Goal: Information Seeking & Learning: Learn about a topic

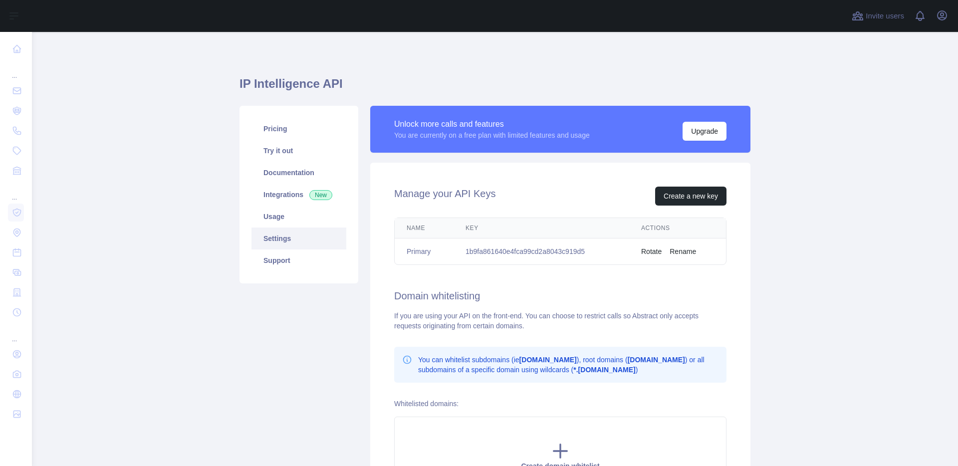
click at [207, 74] on main "IP Intelligence API Pricing Try it out Documentation Integrations New Usage Set…" at bounding box center [495, 249] width 926 height 434
click at [704, 132] on button "Upgrade" at bounding box center [704, 131] width 44 height 19
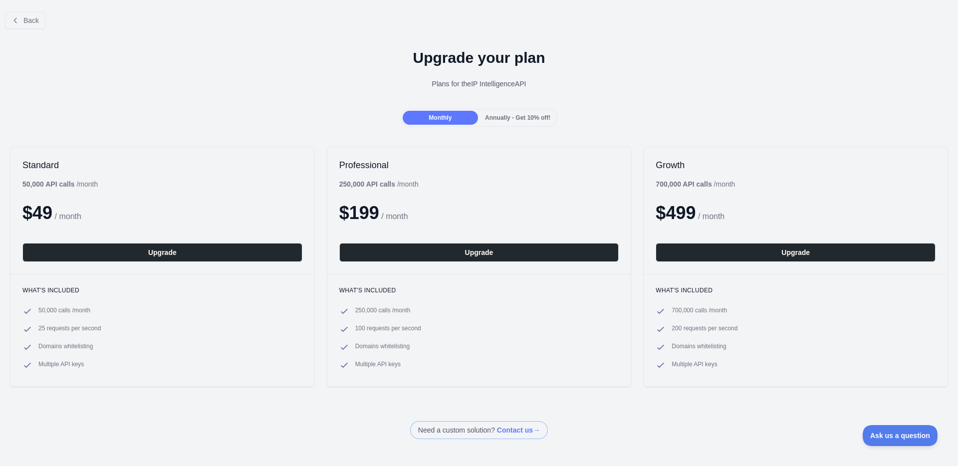
click at [327, 128] on div "Back Upgrade your plan Plans for the IP Intelligence API Monthly Annually - Get…" at bounding box center [479, 221] width 958 height 435
click at [496, 119] on span "Annually - Get 10% off!" at bounding box center [517, 117] width 65 height 7
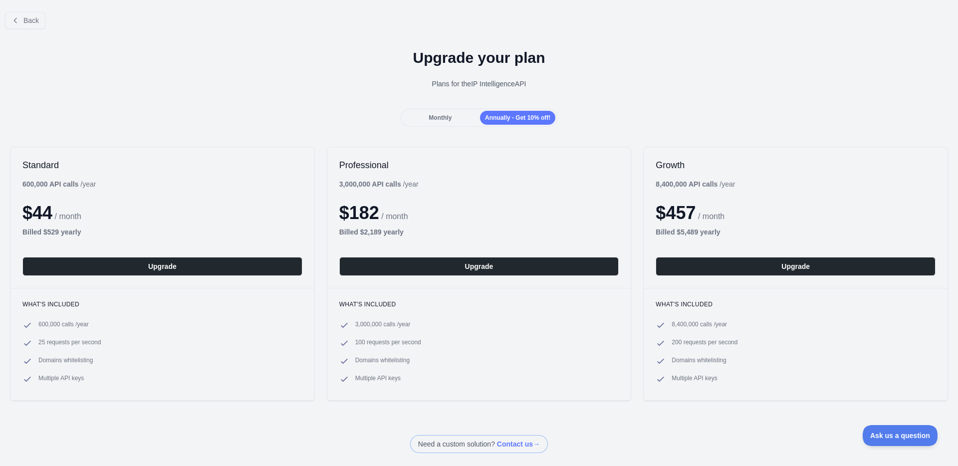
click at [448, 121] on div "Monthly" at bounding box center [439, 118] width 75 height 14
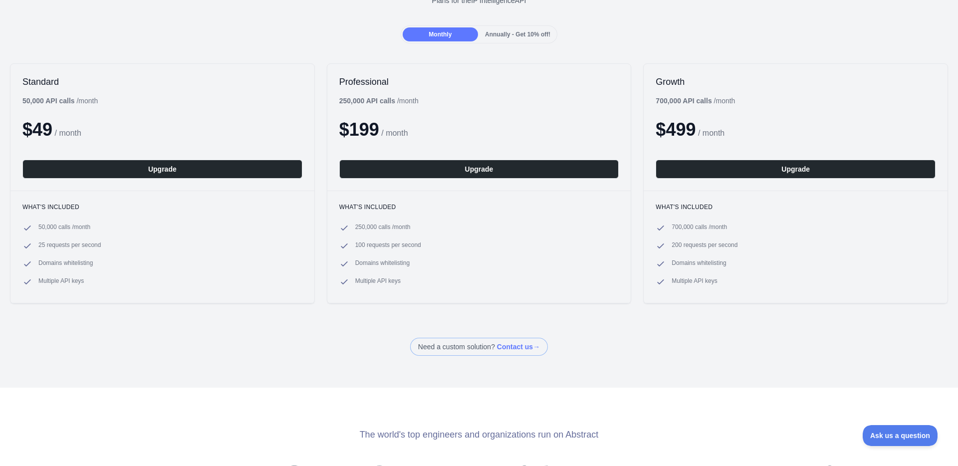
scroll to position [262, 0]
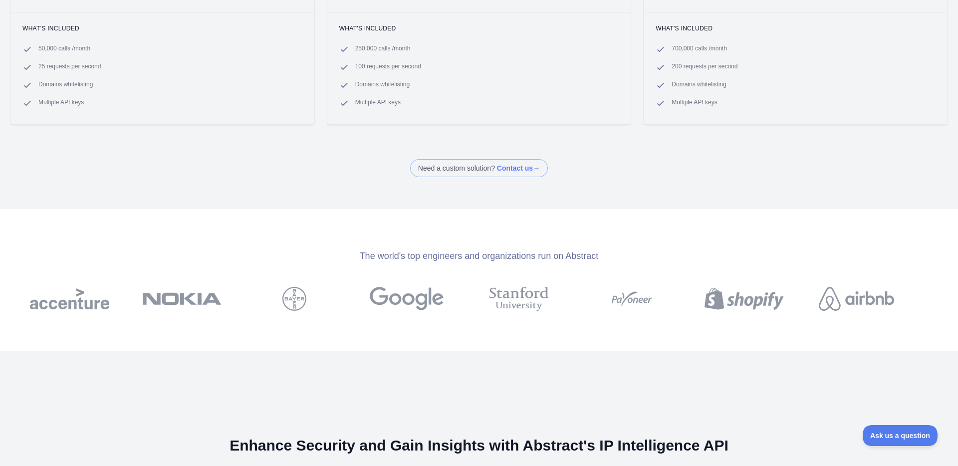
click at [267, 188] on div "Back Upgrade your plan Plans for the IP Intelligence API Monthly Annually - Get…" at bounding box center [479, 233] width 958 height 466
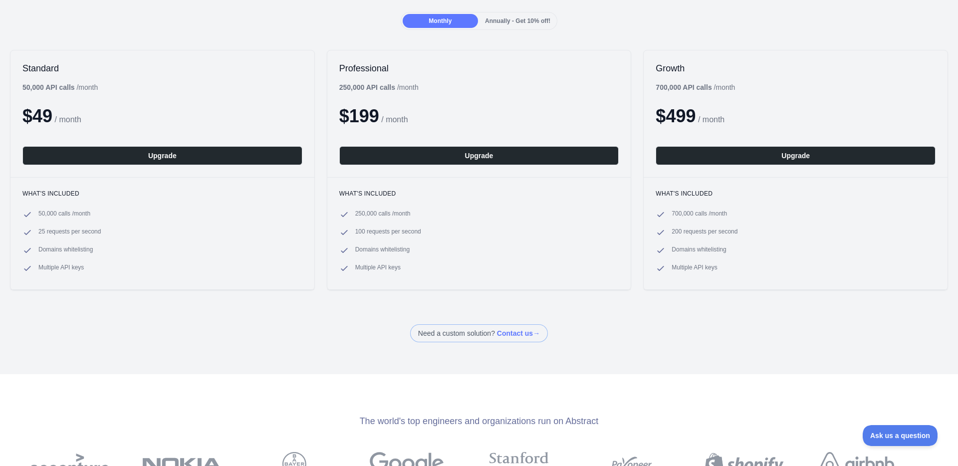
scroll to position [0, 0]
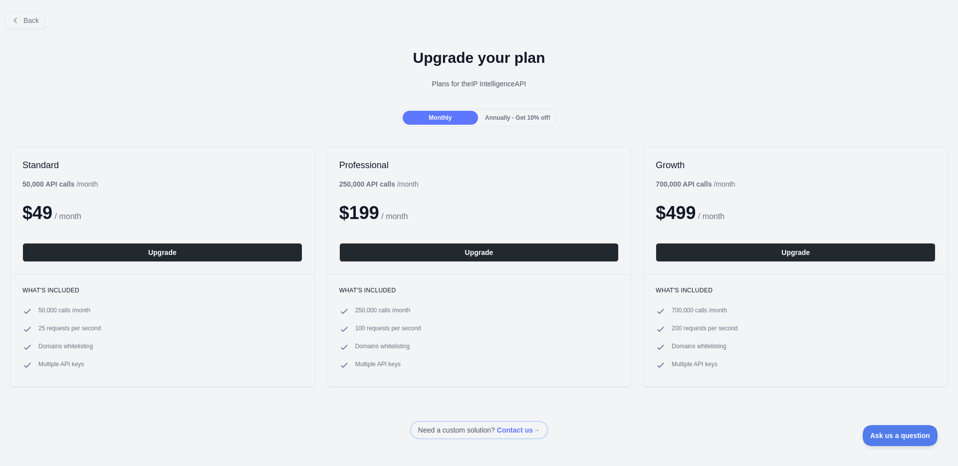
click at [162, 138] on div "Standard 50,000 API calls / month $ 49 / month Upgrade What's included 50,000 c…" at bounding box center [479, 267] width 958 height 260
click at [77, 103] on div "Upgrade your plan Plans for the IP Intelligence API" at bounding box center [479, 73] width 958 height 72
click at [52, 64] on h1 "Upgrade your plan" at bounding box center [479, 58] width 942 height 18
click at [33, 22] on span "Back" at bounding box center [30, 20] width 15 height 8
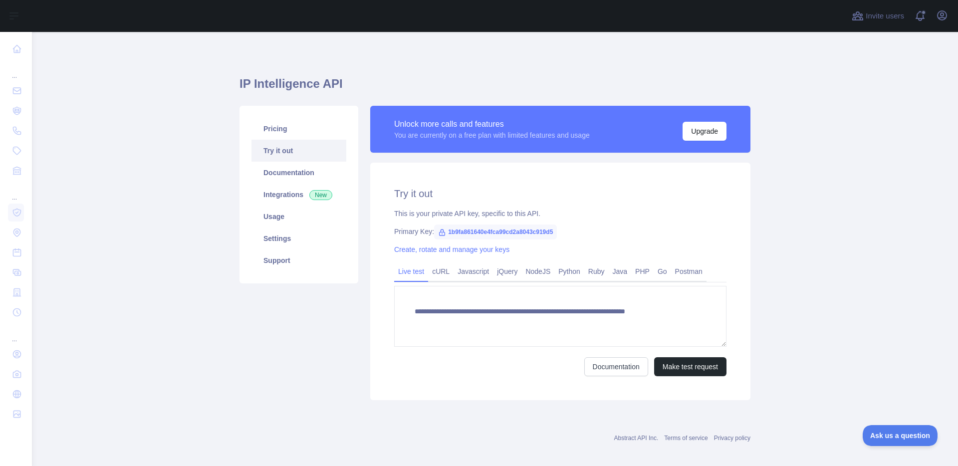
type textarea "**********"
click at [149, 142] on main "**********" at bounding box center [495, 249] width 926 height 434
click at [943, 15] on icon "button" at bounding box center [941, 15] width 9 height 9
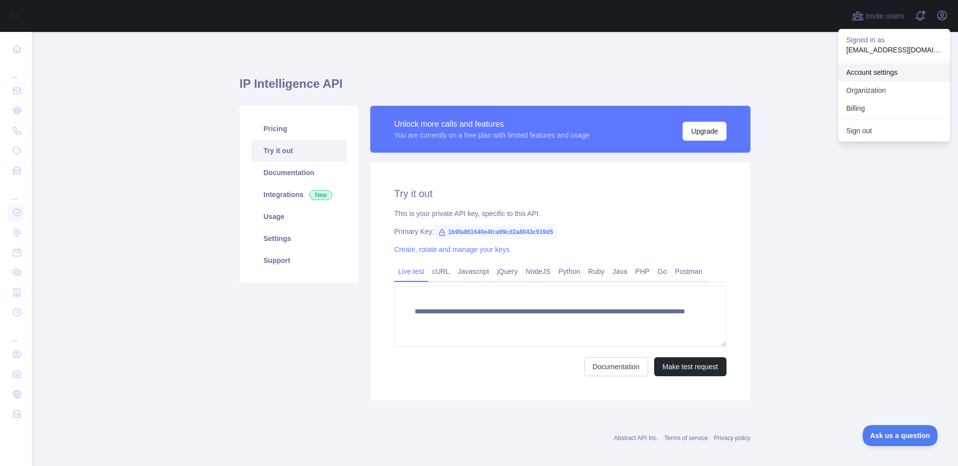
click at [890, 71] on link "Account settings" at bounding box center [894, 72] width 112 height 18
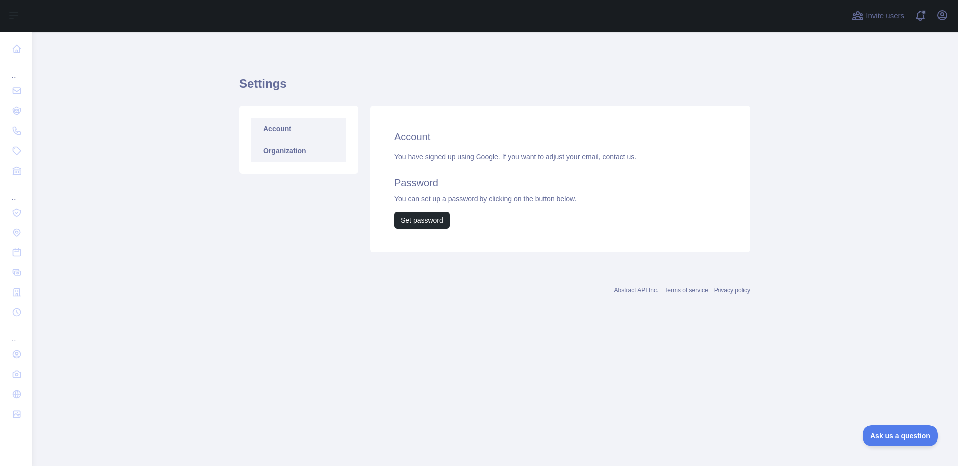
click at [311, 153] on link "Organization" at bounding box center [298, 151] width 95 height 22
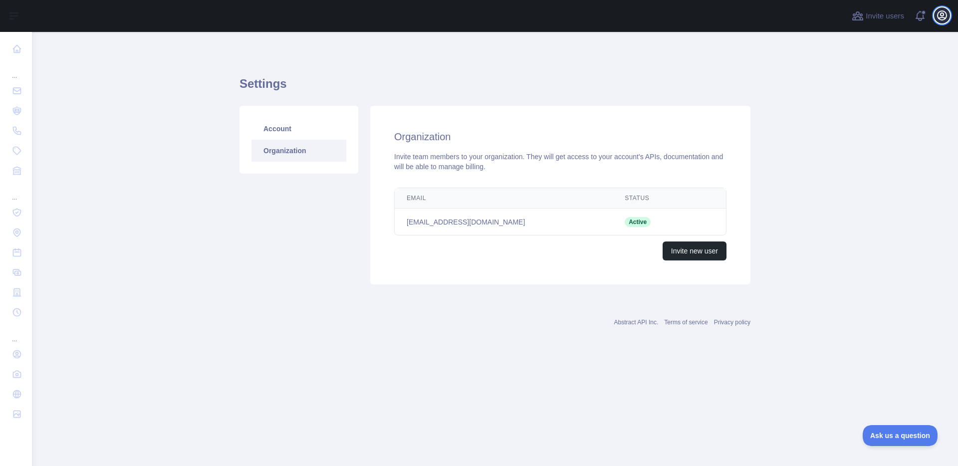
click at [940, 17] on icon "button" at bounding box center [941, 15] width 9 height 9
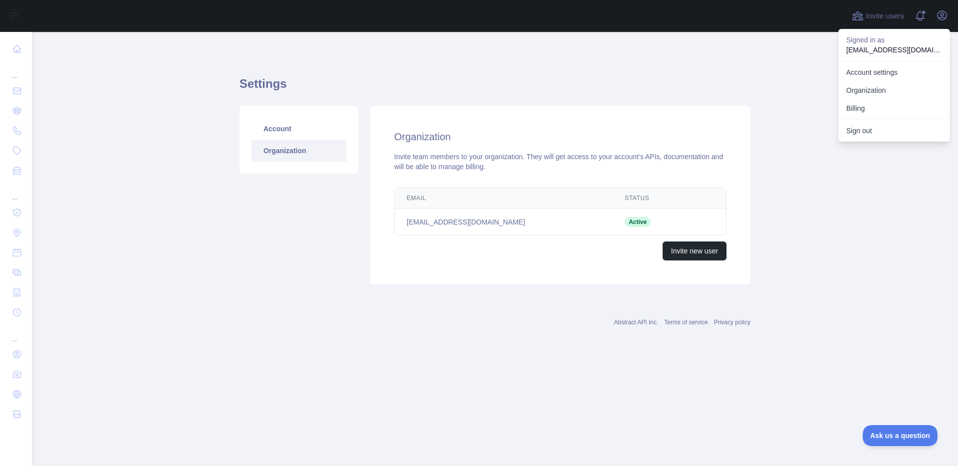
click at [873, 113] on button "Billing" at bounding box center [894, 108] width 112 height 18
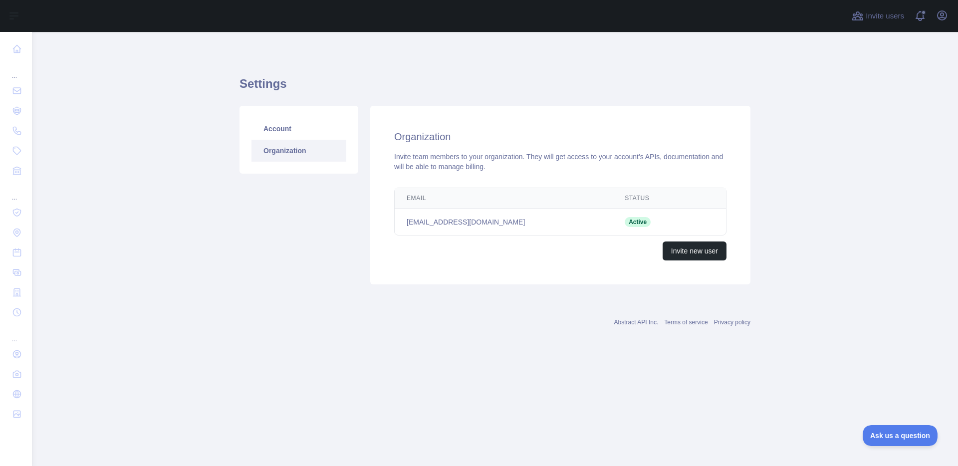
click at [106, 117] on main "Settings Account Organization Organization Invite team members to your organiza…" at bounding box center [495, 249] width 926 height 434
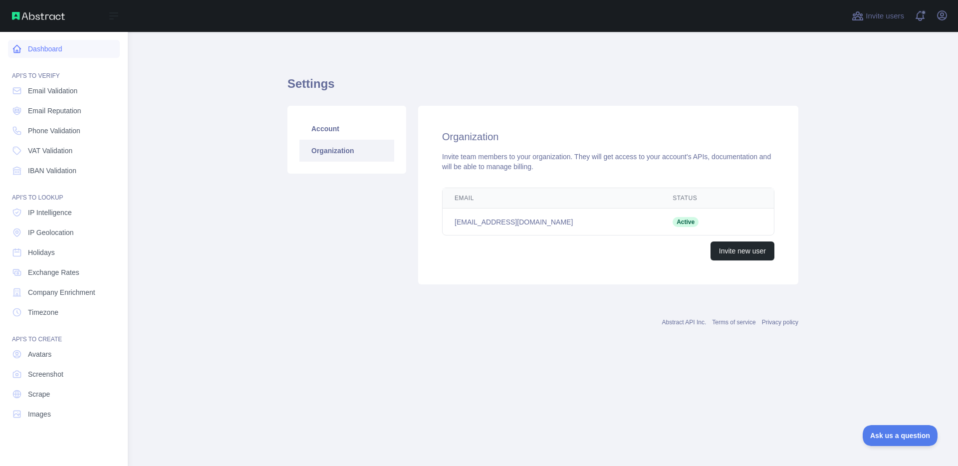
click at [27, 50] on link "Dashboard" at bounding box center [64, 49] width 112 height 18
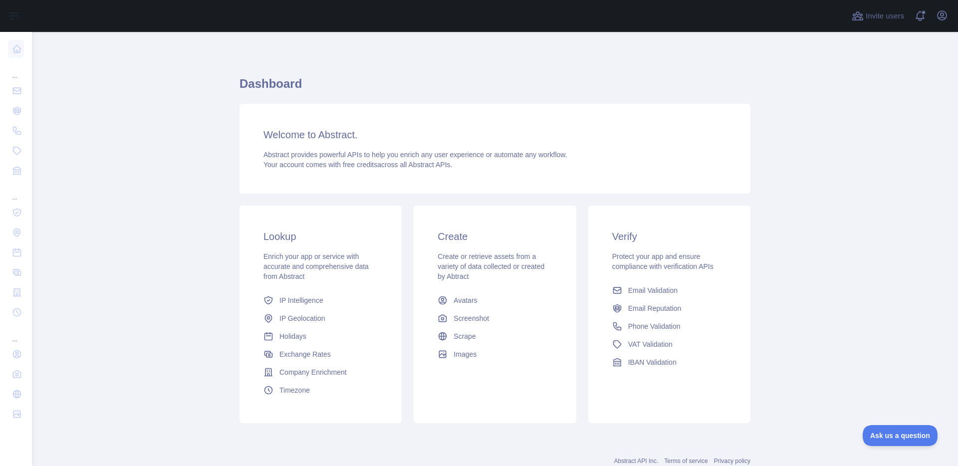
click at [543, 279] on div "Create or retrieve assets from a variety of data collected or created by Abtract" at bounding box center [494, 266] width 114 height 30
click at [171, 185] on main "Dashboard Welcome to Abstract. Abstract provides powerful APIs to help you enri…" at bounding box center [495, 249] width 926 height 434
click at [491, 260] on div "Create or retrieve assets from a variety of data collected or created by Abtract" at bounding box center [494, 266] width 114 height 30
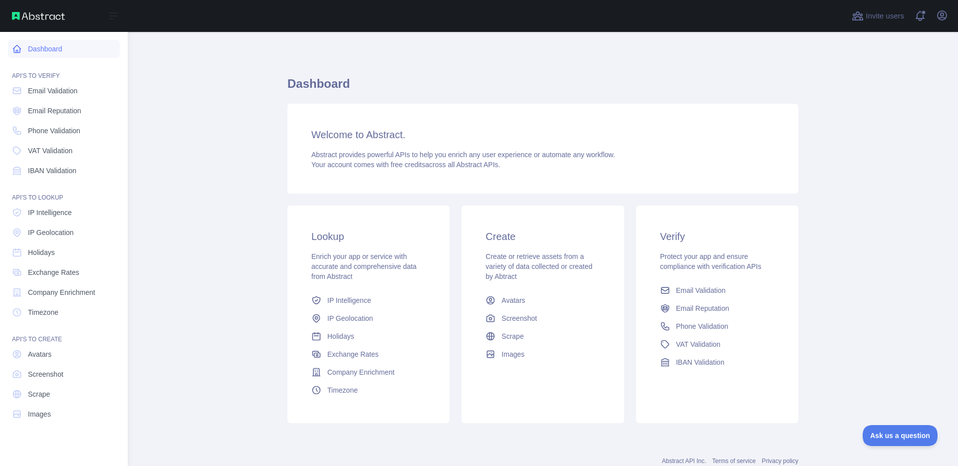
click at [52, 54] on link "Dashboard" at bounding box center [64, 49] width 112 height 18
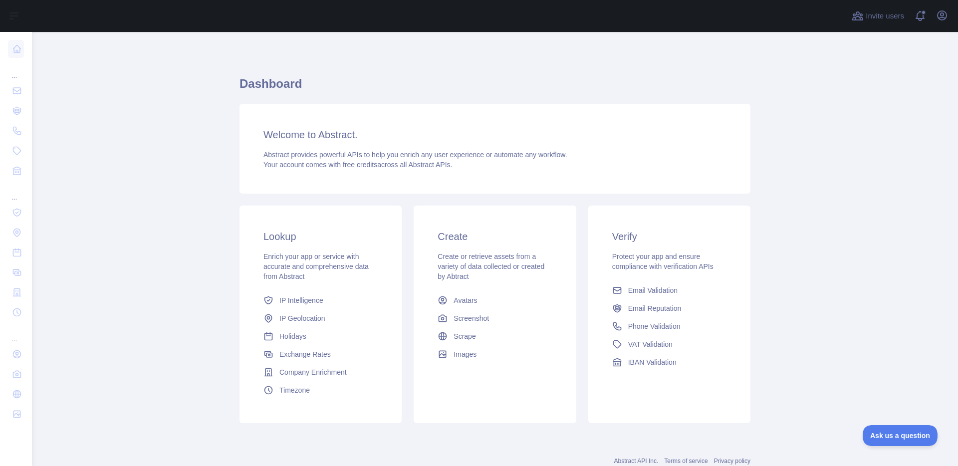
click at [630, 78] on h1 "Dashboard" at bounding box center [494, 88] width 511 height 24
click at [917, 19] on span at bounding box center [924, 16] width 20 height 32
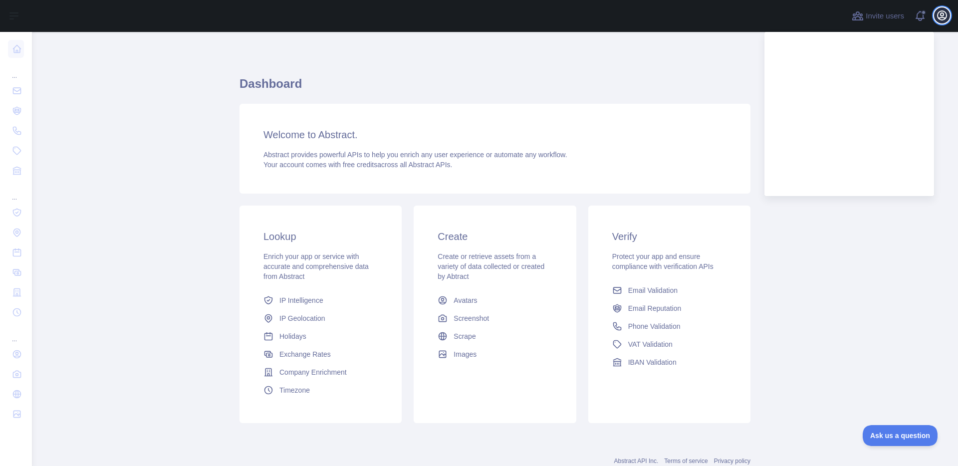
click at [936, 13] on icon "button" at bounding box center [942, 15] width 12 height 12
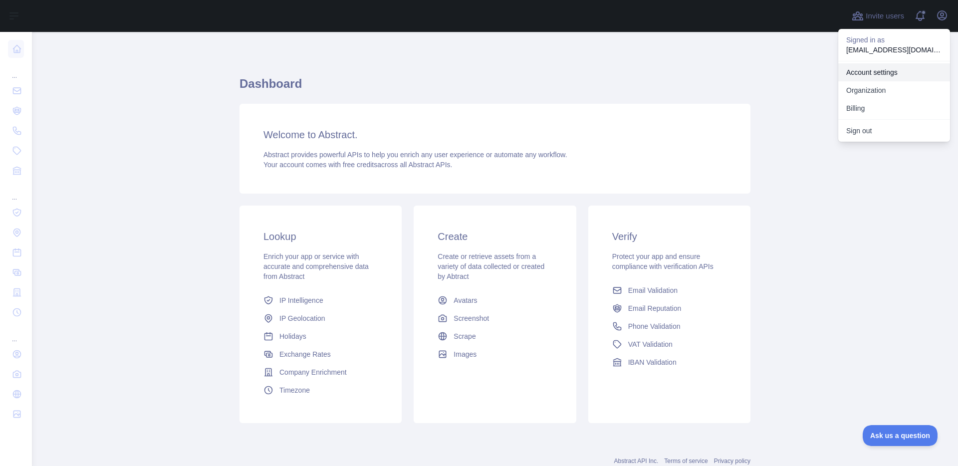
click at [865, 69] on link "Account settings" at bounding box center [894, 72] width 112 height 18
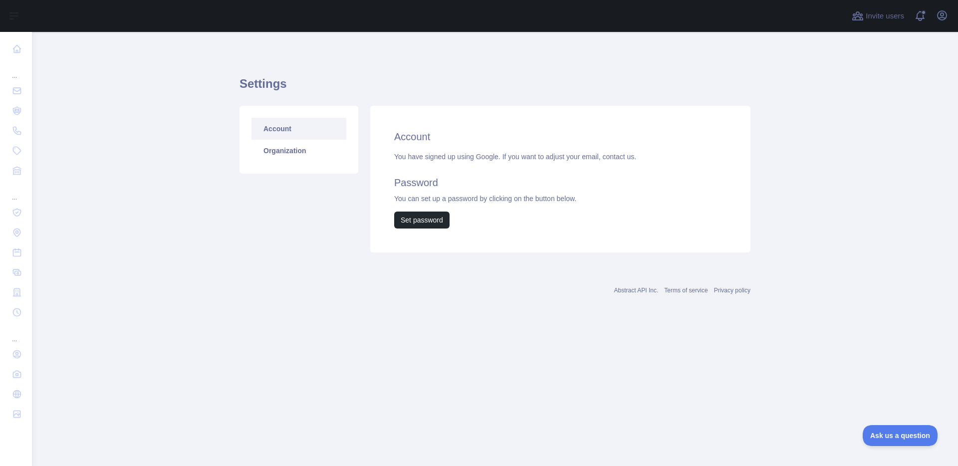
click at [335, 197] on div "Account Organization" at bounding box center [298, 179] width 131 height 147
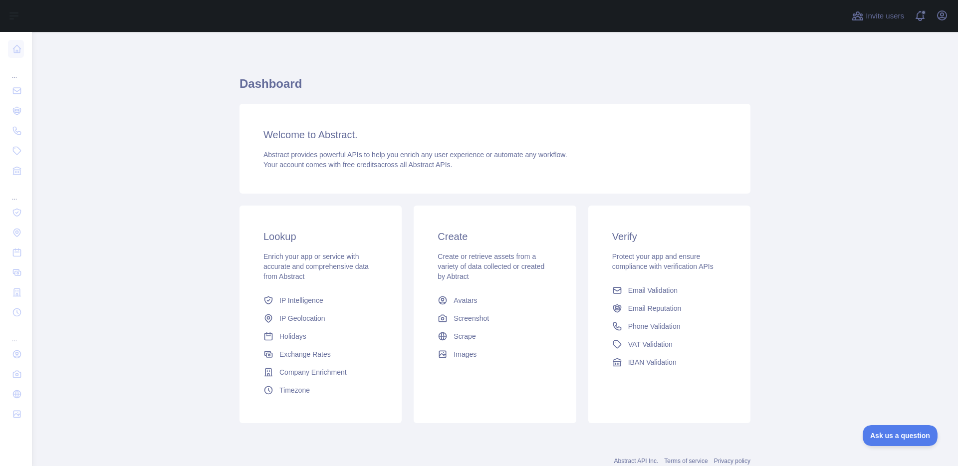
click at [335, 152] on span "Abstract provides powerful APIs to help you enrich any user experience or autom…" at bounding box center [415, 155] width 304 height 8
click at [332, 153] on span "Abstract provides powerful APIs to help you enrich any user experience or autom…" at bounding box center [415, 155] width 304 height 8
click at [424, 152] on span "Abstract provides powerful APIs to help you enrich any user experience or autom…" at bounding box center [415, 155] width 304 height 8
drag, startPoint x: 65, startPoint y: 78, endPoint x: 17, endPoint y: 71, distance: 48.5
click at [66, 78] on main "Dashboard Welcome to Abstract. Abstract provides powerful APIs to help you enri…" at bounding box center [495, 249] width 926 height 434
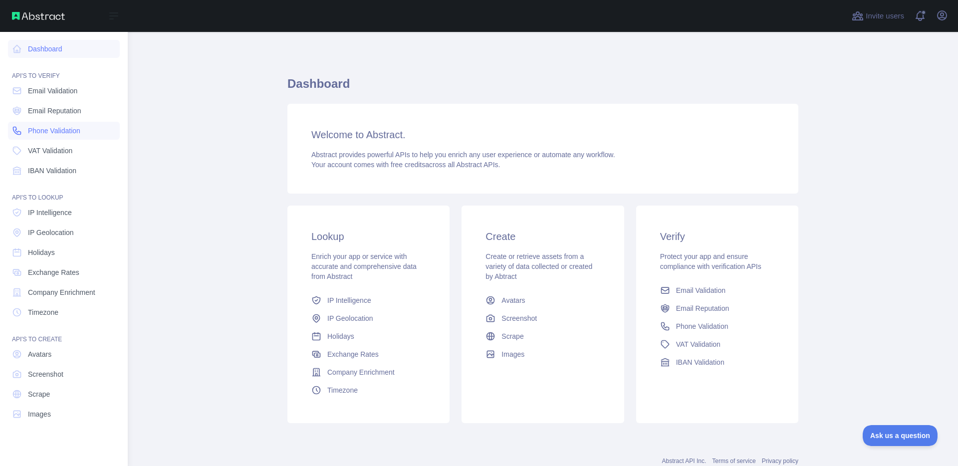
click at [52, 124] on link "Phone Validation" at bounding box center [64, 131] width 112 height 18
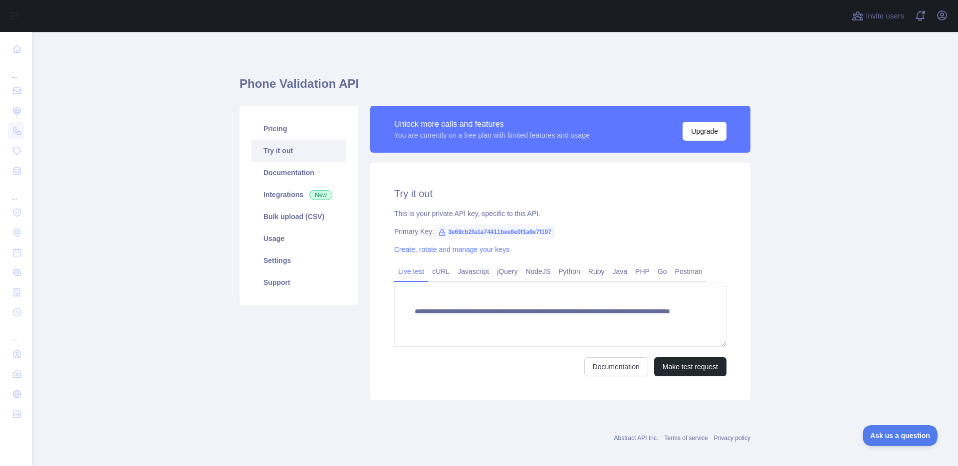
drag, startPoint x: 557, startPoint y: 191, endPoint x: 587, endPoint y: 180, distance: 32.3
click at [557, 191] on h2 "Try it out" at bounding box center [560, 194] width 332 height 14
click at [698, 131] on button "Upgrade" at bounding box center [704, 131] width 44 height 19
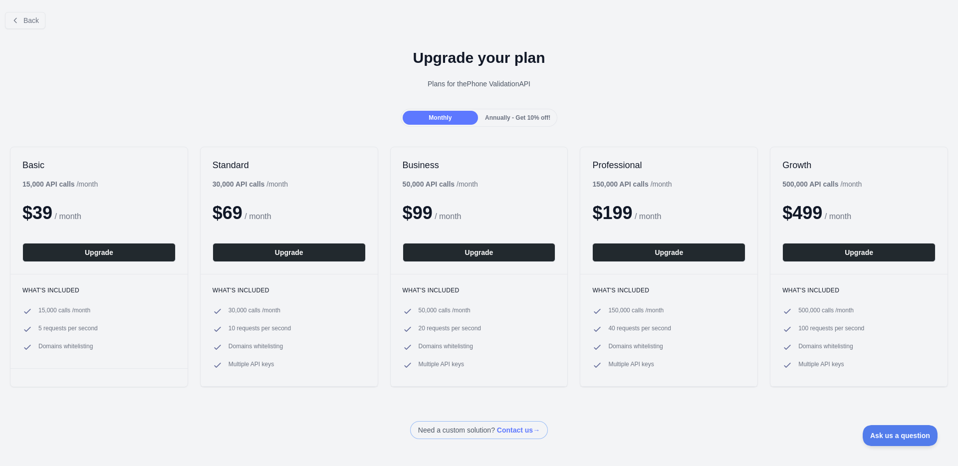
click at [189, 133] on div "Back Upgrade your plan Plans for the Phone Validation API Monthly Annually - Ge…" at bounding box center [479, 221] width 958 height 435
click at [23, 23] on span "Back" at bounding box center [30, 20] width 15 height 8
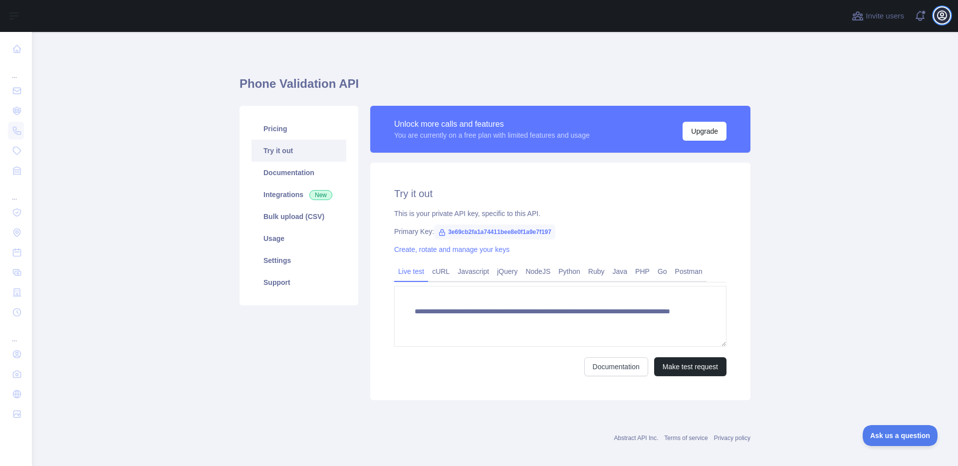
click at [947, 12] on icon "button" at bounding box center [942, 15] width 12 height 12
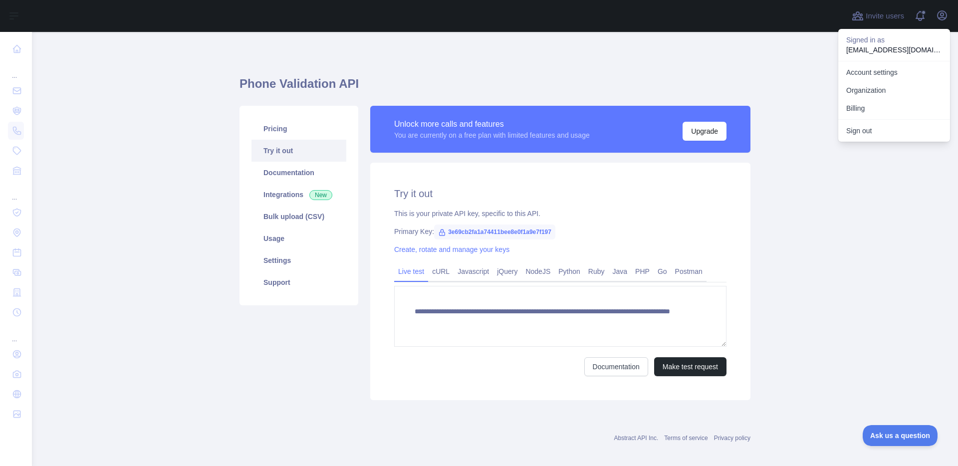
click at [871, 133] on button "Sign out" at bounding box center [894, 131] width 112 height 18
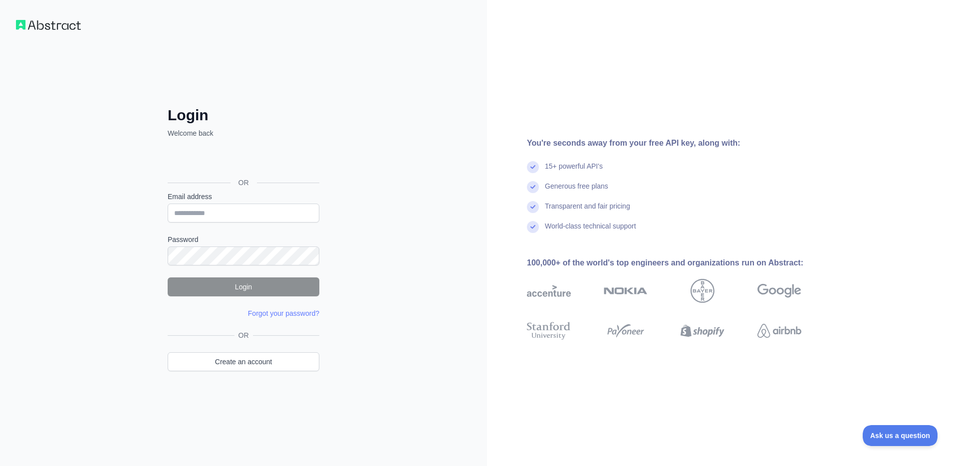
click at [204, 194] on label "Email address" at bounding box center [244, 197] width 152 height 10
click at [204, 203] on input "Email address" at bounding box center [244, 212] width 152 height 19
click at [81, 23] on div "Login Welcome back OR Email address Password Login Forgot your password? Please…" at bounding box center [243, 233] width 487 height 466
click at [64, 28] on img at bounding box center [48, 25] width 65 height 10
click at [55, 28] on img at bounding box center [48, 25] width 65 height 10
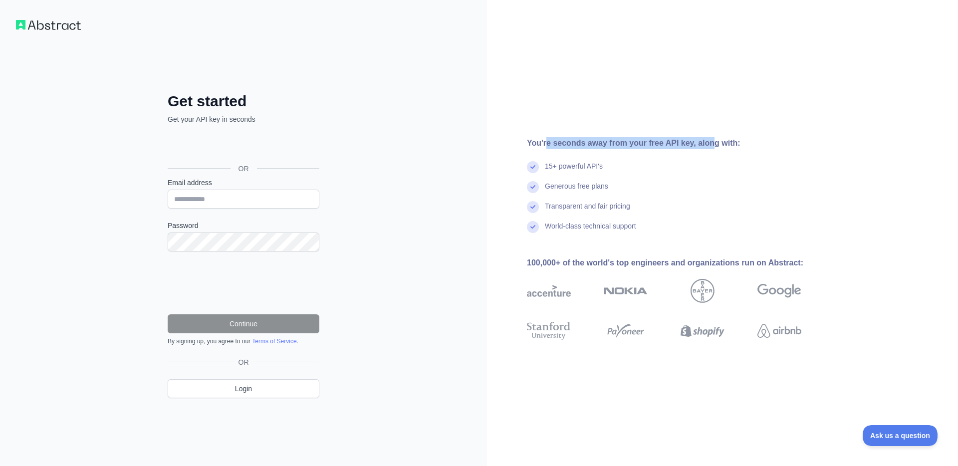
drag, startPoint x: 547, startPoint y: 142, endPoint x: 714, endPoint y: 144, distance: 166.6
click at [714, 144] on div "You're seconds away from your free API key, along with:" at bounding box center [680, 143] width 306 height 12
drag, startPoint x: 561, startPoint y: 189, endPoint x: 557, endPoint y: 124, distance: 64.5
click at [561, 189] on div "Generous free plans" at bounding box center [576, 191] width 63 height 20
click at [148, 169] on div "Get started Get your API key in seconds OR Email address Password Continue By s…" at bounding box center [244, 253] width 192 height 322
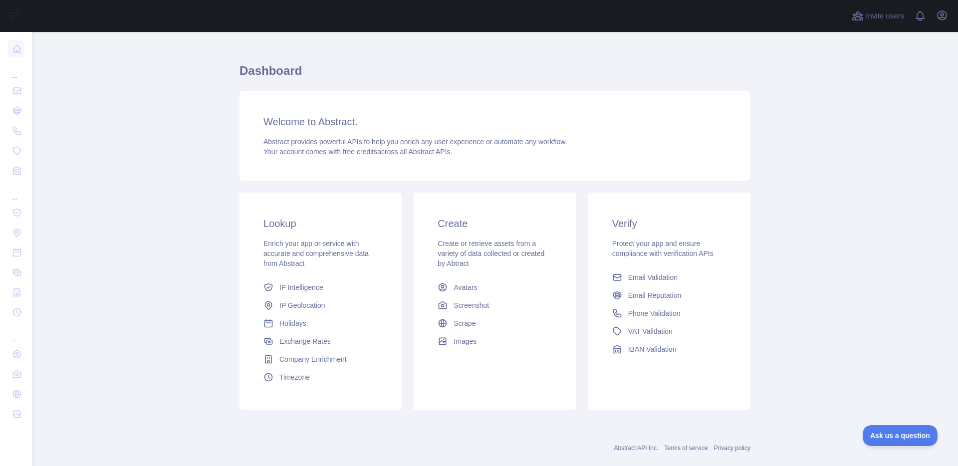
scroll to position [27, 0]
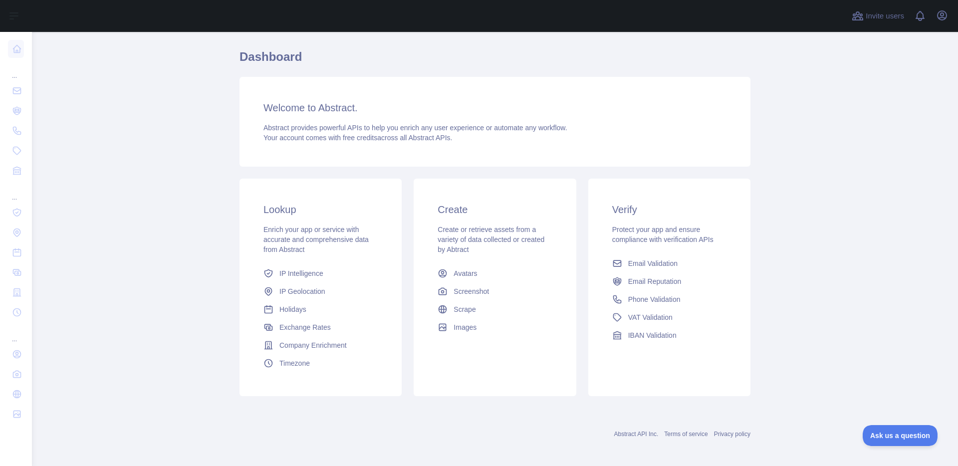
click at [208, 257] on main "Dashboard Welcome to Abstract. Abstract provides powerful APIs to help you enri…" at bounding box center [495, 249] width 926 height 434
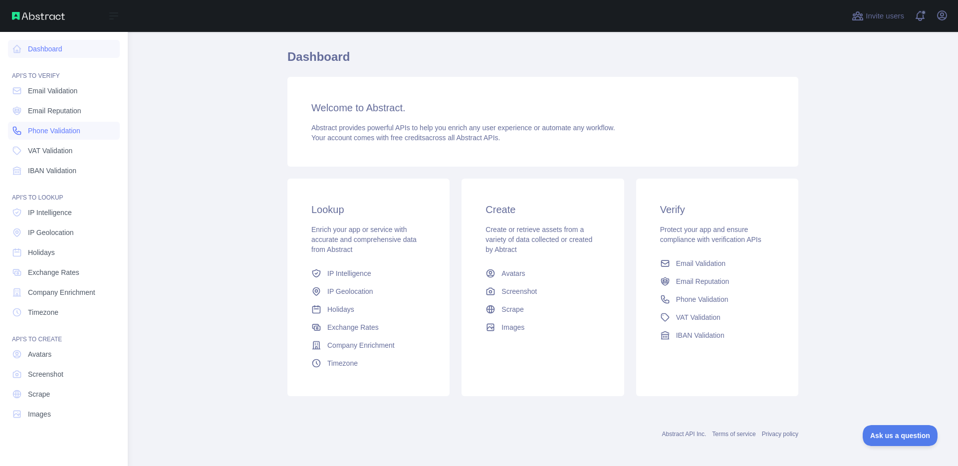
click at [51, 122] on link "Phone Validation" at bounding box center [64, 131] width 112 height 18
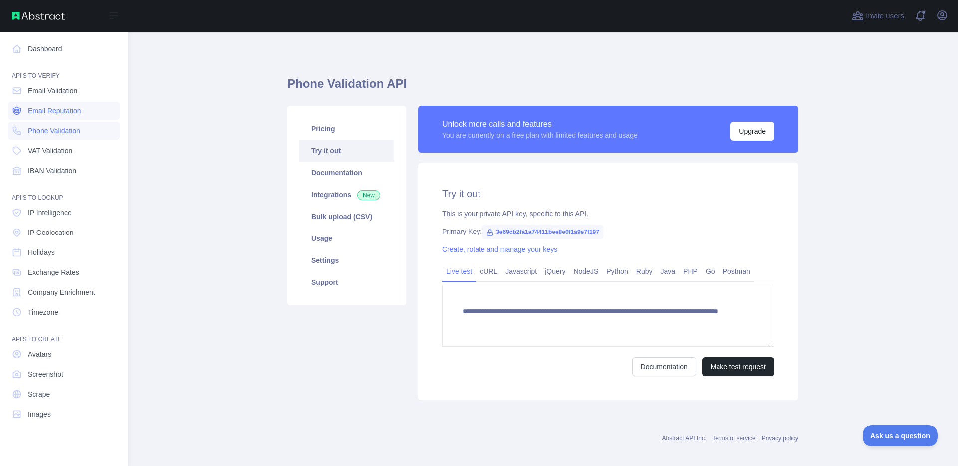
click at [49, 106] on span "Email Reputation" at bounding box center [54, 111] width 53 height 10
click at [48, 214] on span "IP Intelligence" at bounding box center [50, 212] width 44 height 10
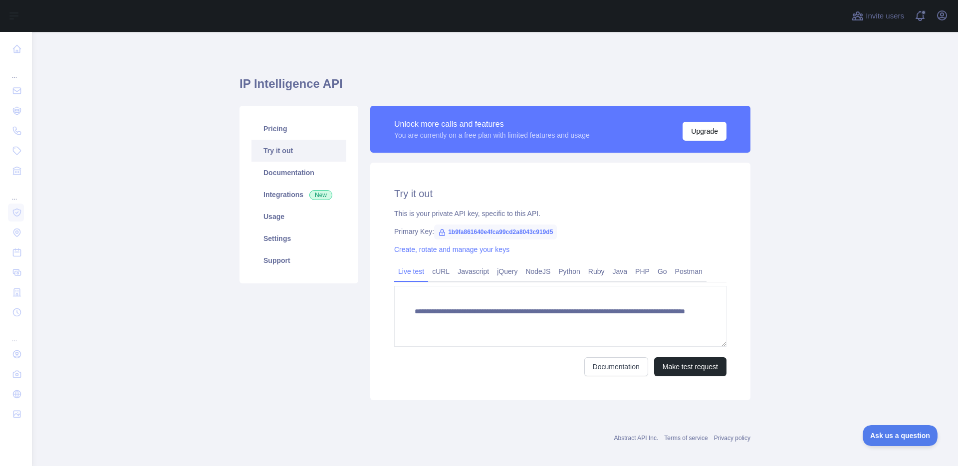
click at [337, 332] on div "Pricing Try it out Documentation Integrations New Usage Settings Support" at bounding box center [298, 253] width 131 height 294
click at [151, 130] on main "**********" at bounding box center [495, 249] width 926 height 434
drag, startPoint x: 245, startPoint y: 86, endPoint x: 236, endPoint y: 86, distance: 9.0
click at [239, 86] on h1 "IP Intelligence API" at bounding box center [494, 88] width 511 height 24
click at [297, 88] on h1 "IP Intelligence API" at bounding box center [494, 88] width 511 height 24
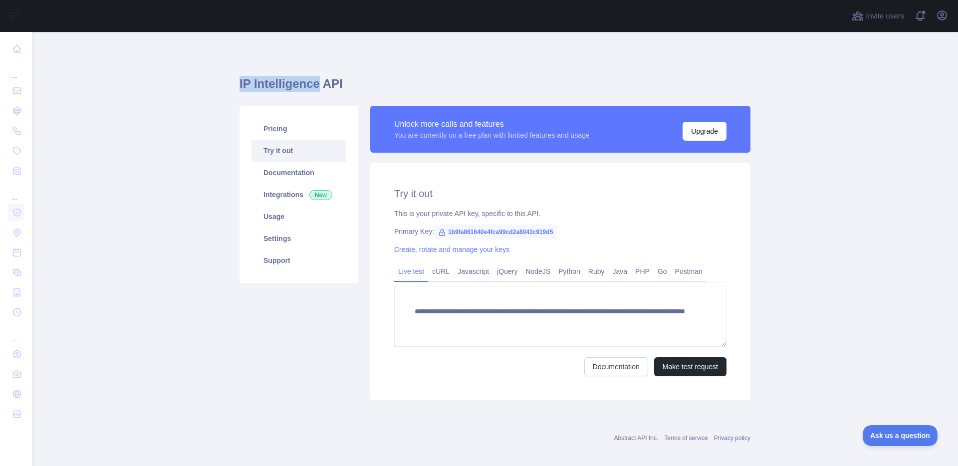
drag, startPoint x: 310, startPoint y: 85, endPoint x: 236, endPoint y: 84, distance: 73.8
click at [239, 84] on h1 "IP Intelligence API" at bounding box center [494, 88] width 511 height 24
copy h1 "IP Intelligence"
click at [179, 197] on main "**********" at bounding box center [495, 249] width 926 height 434
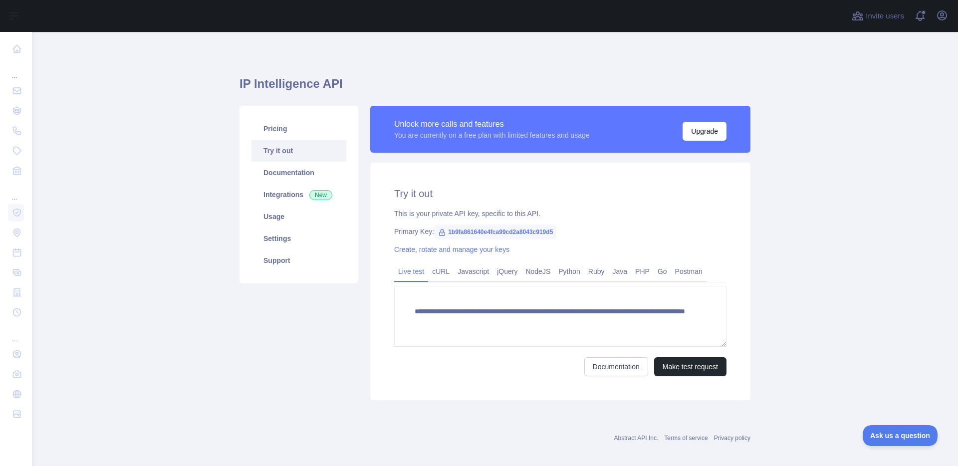
click at [179, 197] on main "**********" at bounding box center [495, 249] width 926 height 434
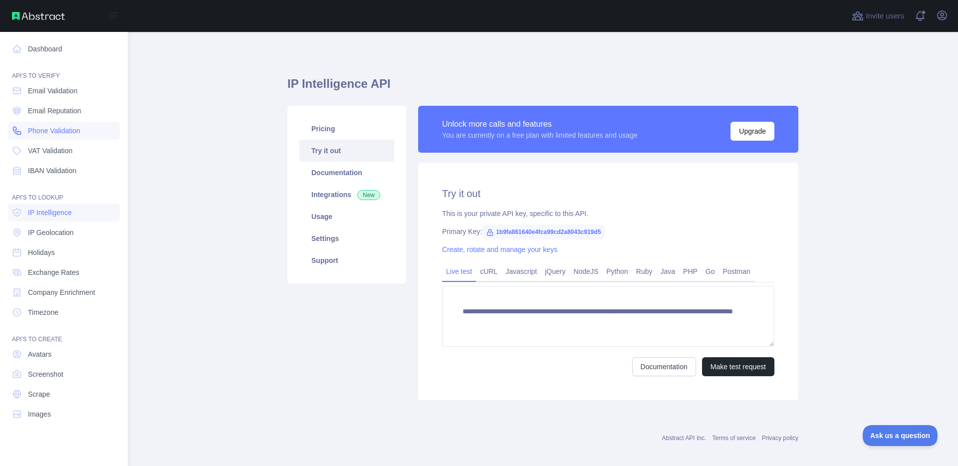
click at [47, 130] on span "Phone Validation" at bounding box center [54, 131] width 52 height 10
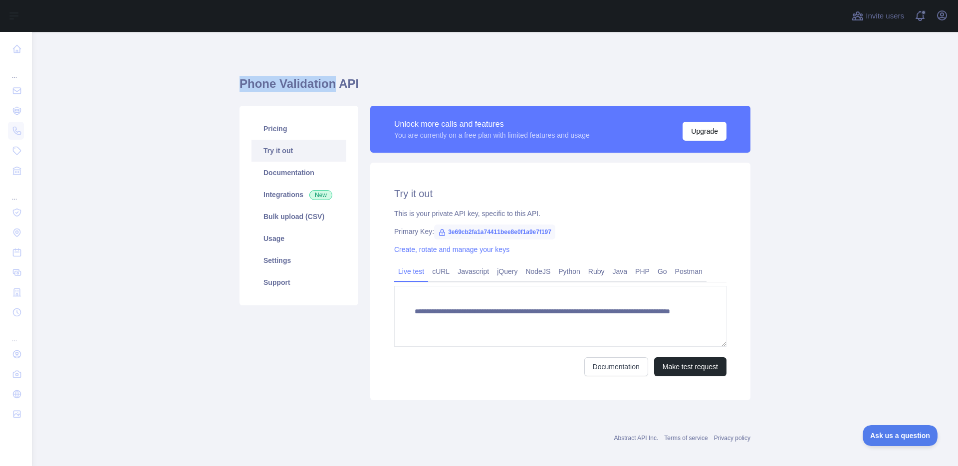
drag, startPoint x: 325, startPoint y: 85, endPoint x: 236, endPoint y: 84, distance: 88.3
click at [239, 84] on h1 "Phone Validation API" at bounding box center [494, 88] width 511 height 24
copy h1 "Phone Validation"
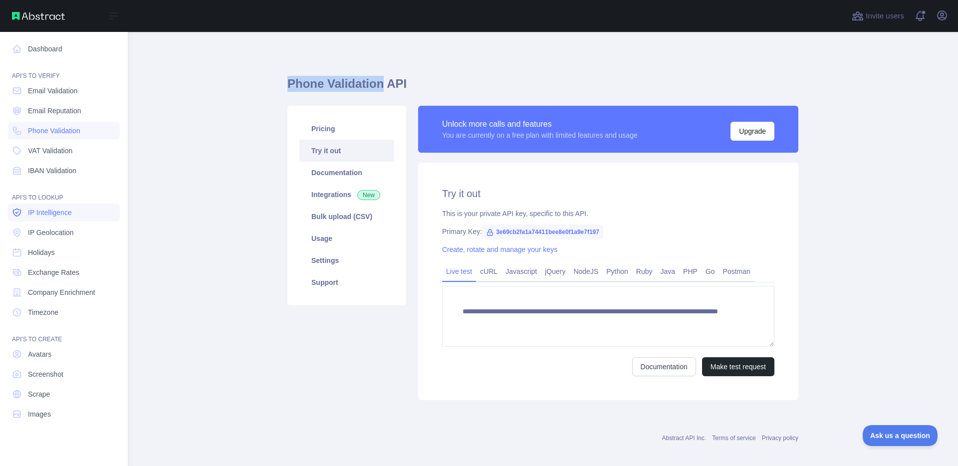
click at [63, 208] on span "IP Intelligence" at bounding box center [50, 212] width 44 height 10
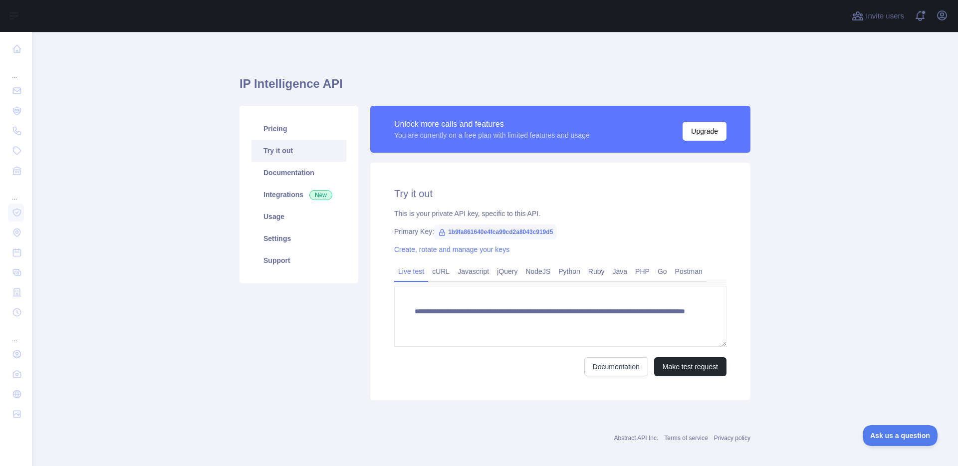
click at [569, 231] on div "Primary Key: 1b9fa861640e4fca99cd2a8043c919d5" at bounding box center [560, 231] width 332 height 10
click at [554, 230] on span "1b9fa861640e4fca99cd2a8043c919d5" at bounding box center [495, 231] width 123 height 15
drag, startPoint x: 563, startPoint y: 230, endPoint x: 444, endPoint y: 229, distance: 119.2
click at [444, 229] on span "1b9fa861640e4fca99cd2a8043c919d5" at bounding box center [495, 231] width 123 height 15
copy span "1b9fa861640e4fca99cd2a8043c919d5"
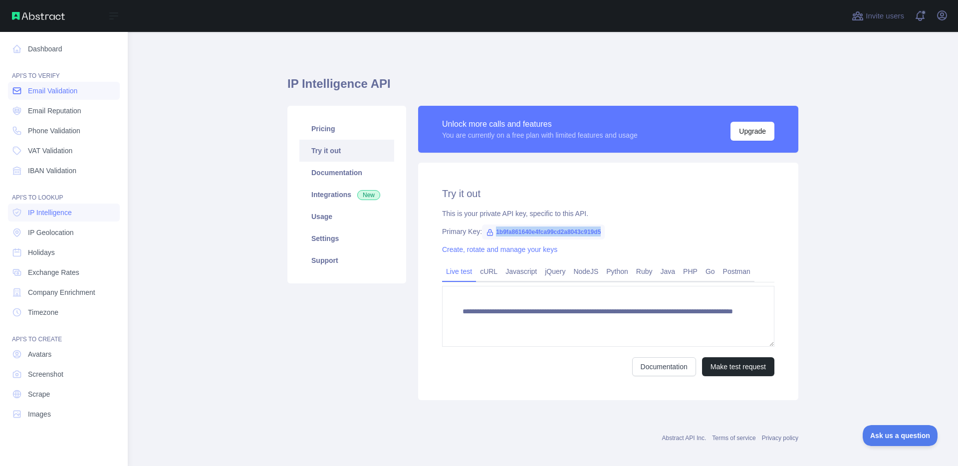
click at [60, 91] on span "Email Validation" at bounding box center [52, 91] width 49 height 10
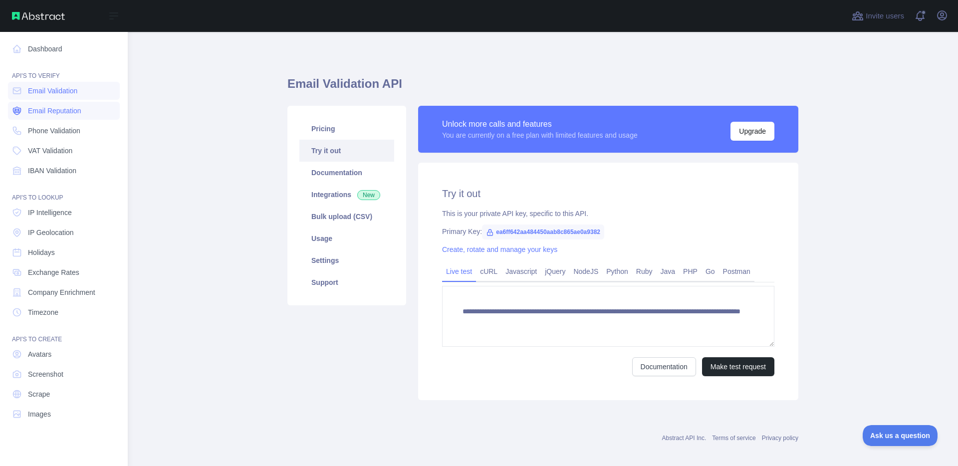
click at [54, 108] on span "Email Reputation" at bounding box center [54, 111] width 53 height 10
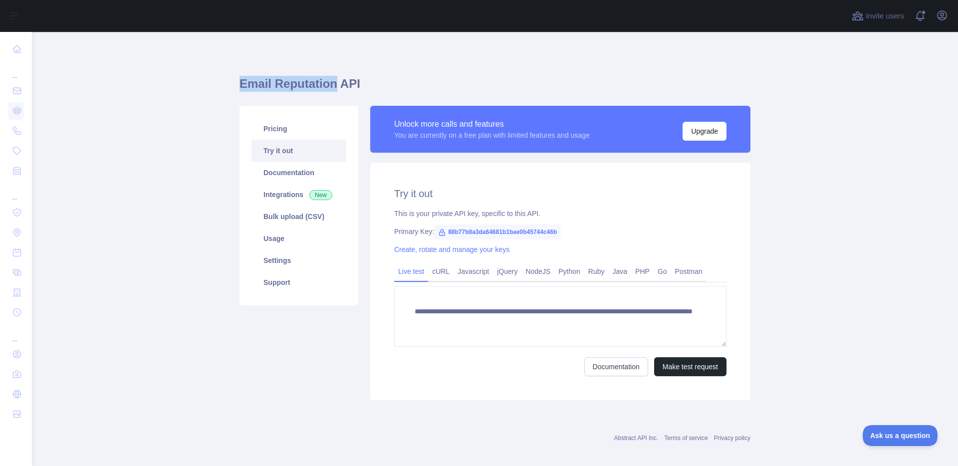
drag, startPoint x: 313, startPoint y: 81, endPoint x: 237, endPoint y: 82, distance: 75.3
click at [239, 82] on h1 "Email Reputation API" at bounding box center [494, 88] width 511 height 24
copy h1 "Email Reputation"
click at [587, 232] on div "Primary Key: 88b77b8a3da64681b1bae0b45744c46b" at bounding box center [560, 231] width 332 height 10
drag, startPoint x: 569, startPoint y: 232, endPoint x: 444, endPoint y: 230, distance: 125.2
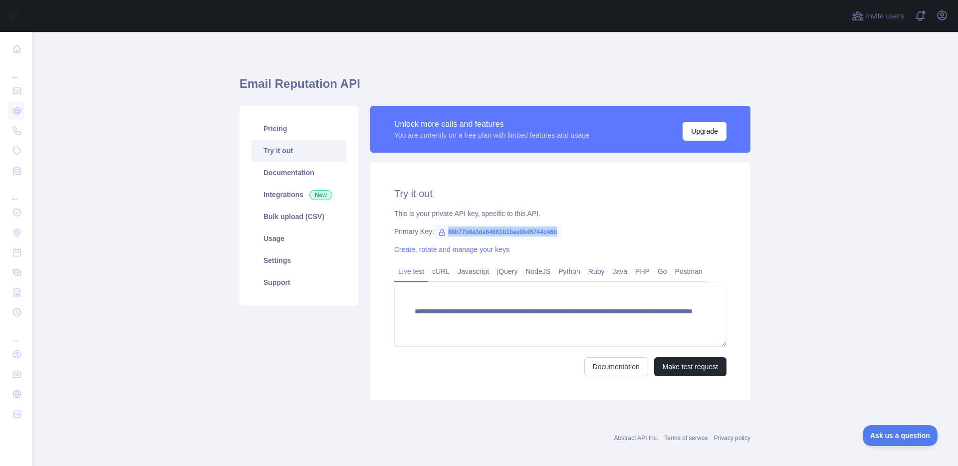
click at [444, 230] on span "88b77b8a3da64681b1bae0b45744c46b" at bounding box center [497, 231] width 127 height 15
copy span "88b77b8a3da64681b1bae0b45744c46b"
